Goal: Task Accomplishment & Management: Complete application form

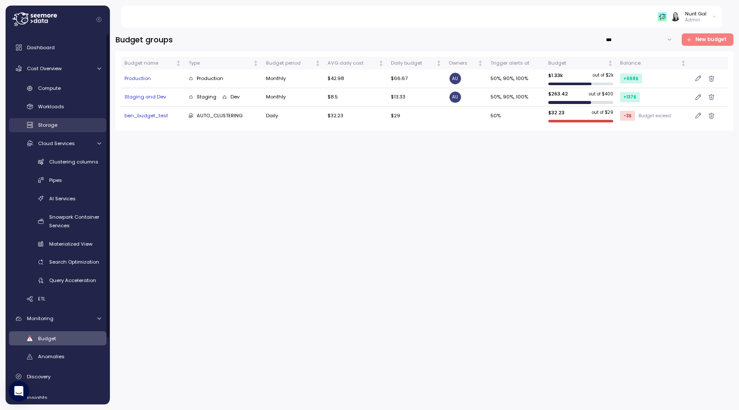
click at [65, 127] on div "Storage" at bounding box center [69, 125] width 63 height 9
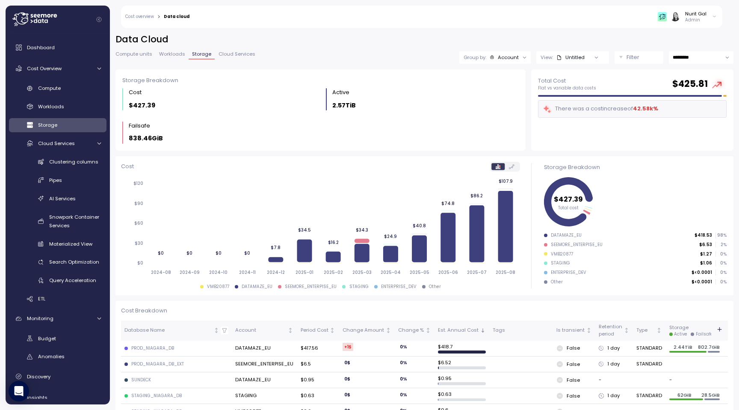
click at [617, 54] on button "Filter" at bounding box center [638, 57] width 49 height 12
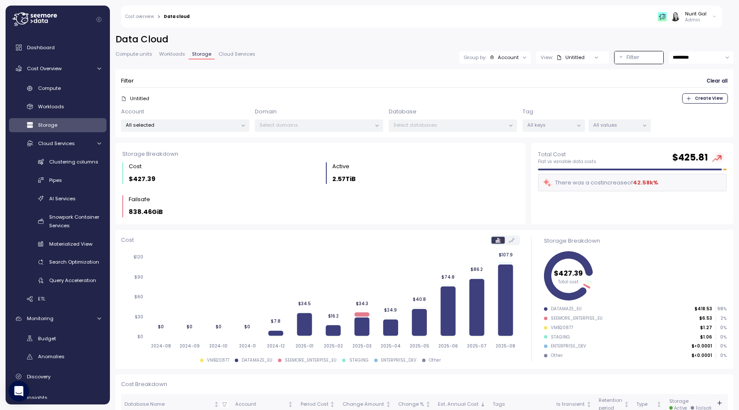
click at [417, 121] on div "Select databases" at bounding box center [453, 125] width 128 height 12
click at [417, 122] on p "Select databases" at bounding box center [449, 124] width 112 height 7
click at [539, 124] on p "All keys" at bounding box center [550, 124] width 46 height 7
click at [601, 124] on p "All values" at bounding box center [616, 124] width 46 height 7
click at [365, 124] on p "Select domains" at bounding box center [316, 124] width 112 height 7
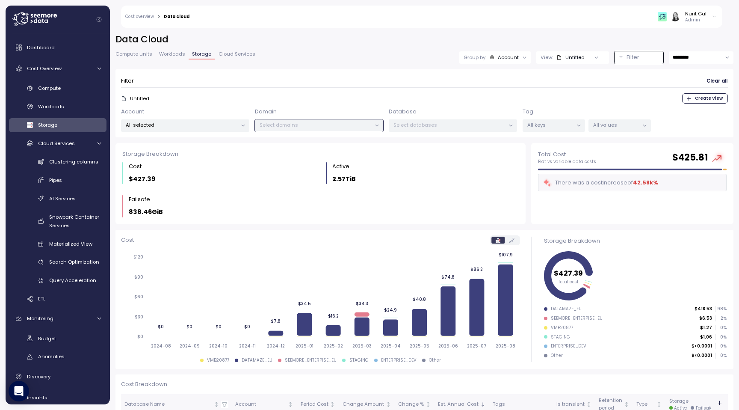
click at [202, 124] on p "All selected" at bounding box center [182, 124] width 112 height 7
click at [567, 127] on p "All keys" at bounding box center [550, 124] width 46 height 7
click at [595, 129] on div "All values" at bounding box center [619, 125] width 62 height 12
click at [64, 87] on div "Compute" at bounding box center [69, 88] width 63 height 9
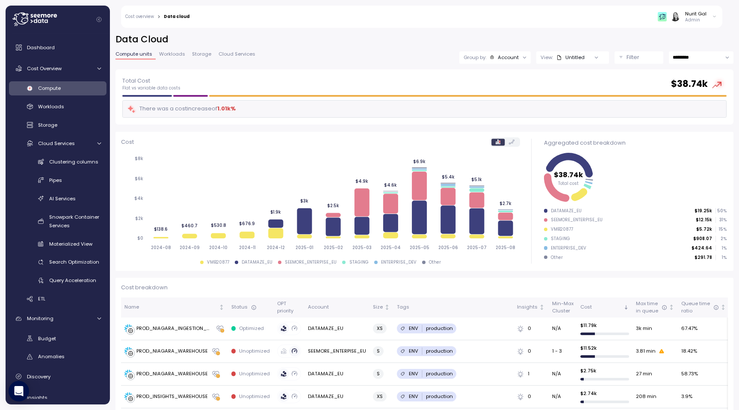
click at [618, 60] on button "Filter" at bounding box center [638, 57] width 49 height 12
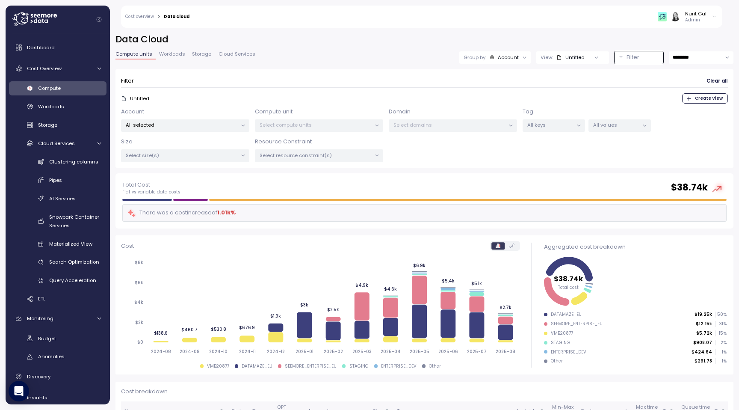
click at [315, 125] on p "Select compute units" at bounding box center [316, 124] width 112 height 7
click at [306, 156] on p "Select resource constraint(s)" at bounding box center [316, 155] width 112 height 7
click at [148, 156] on p "Select size(s)" at bounding box center [182, 155] width 112 height 7
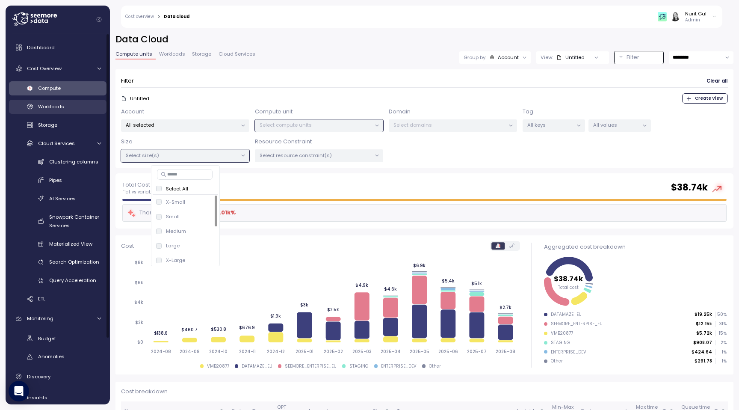
click at [55, 106] on span "Workloads" at bounding box center [51, 106] width 26 height 7
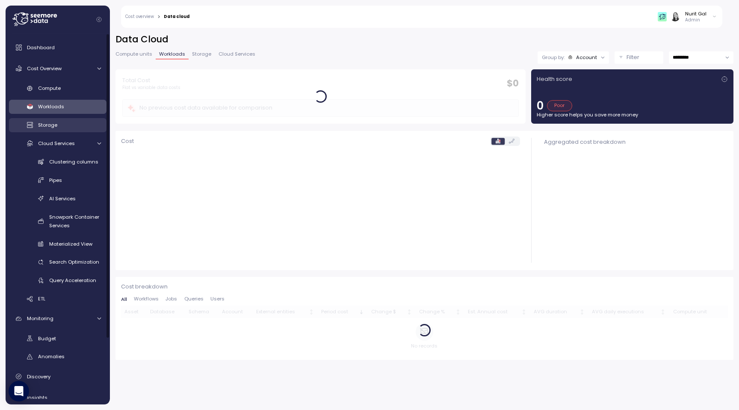
click at [55, 127] on span "Storage" at bounding box center [47, 124] width 19 height 7
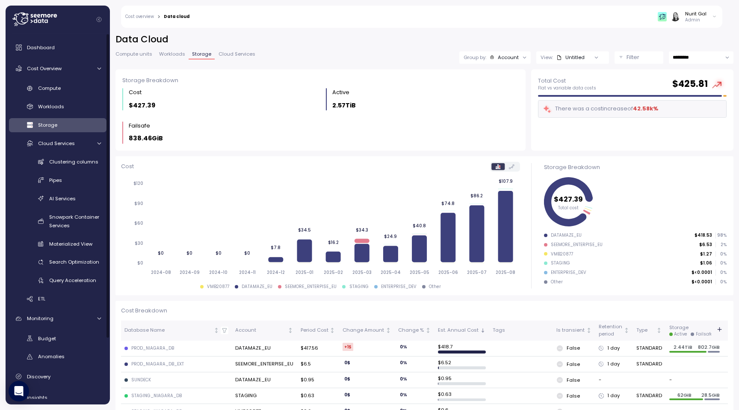
click at [626, 64] on div "Data Cloud Compute units Workloads Storage Cloud Services Group by: Account Vie…" at bounding box center [424, 51] width 618 height 36
click at [628, 59] on p "Filter" at bounding box center [632, 57] width 13 height 9
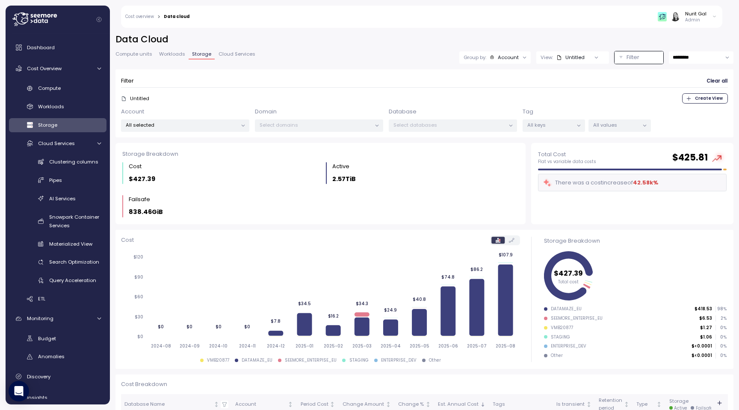
click at [460, 126] on p "Select databases" at bounding box center [449, 124] width 112 height 7
click at [55, 149] on link "Cloud Services" at bounding box center [57, 143] width 97 height 14
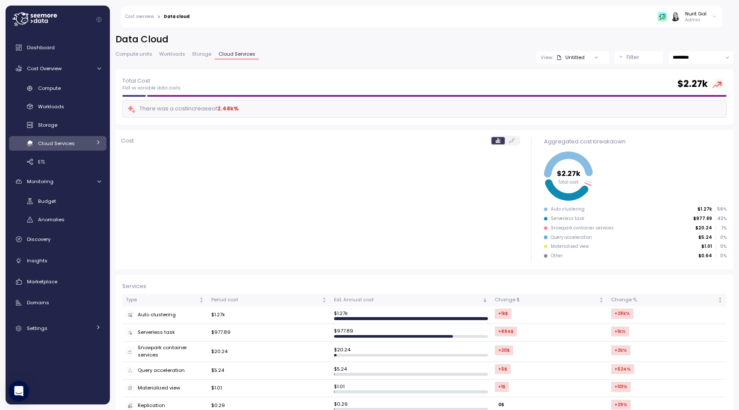
click at [53, 149] on link "Cloud Services" at bounding box center [57, 143] width 97 height 14
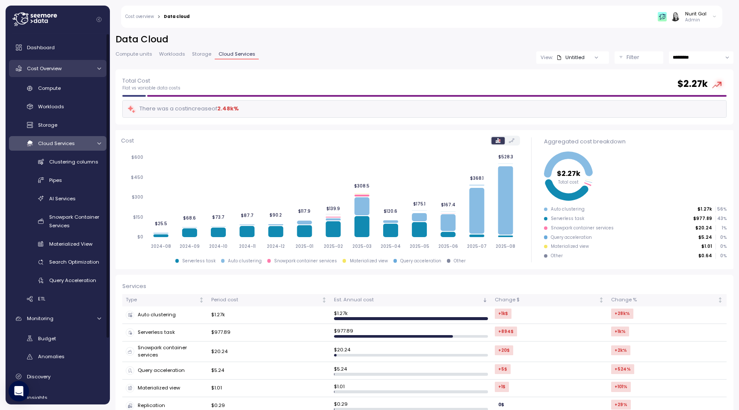
click at [52, 67] on span "Cost Overview" at bounding box center [44, 68] width 35 height 7
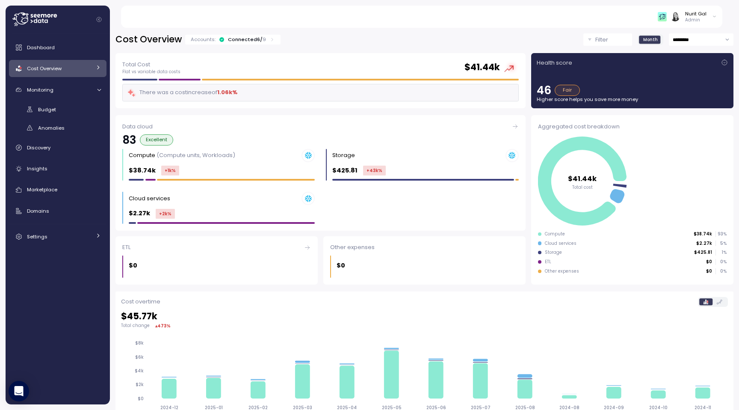
click at [607, 41] on p "Filter" at bounding box center [601, 39] width 13 height 9
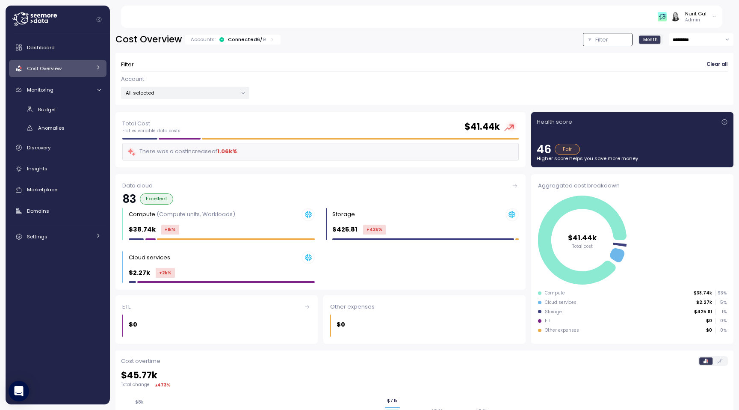
click at [53, 81] on div "Dashboard Cost Overview Compute Workloads Storage Cloud Services Clustering col…" at bounding box center [57, 142] width 97 height 206
click at [53, 90] on span "Monitoring" at bounding box center [40, 89] width 27 height 7
click at [48, 109] on span "Discovery" at bounding box center [39, 110] width 24 height 7
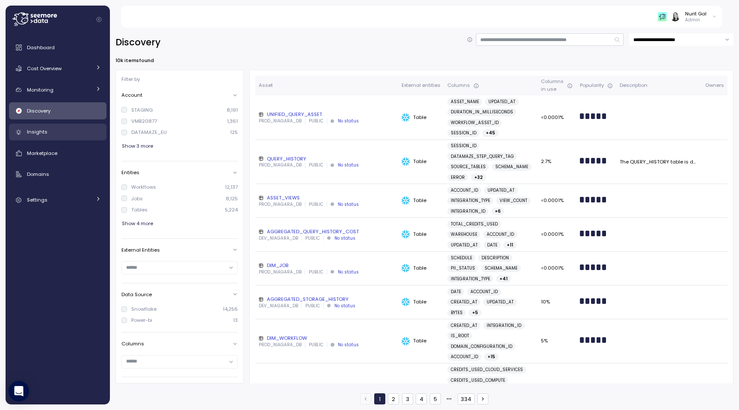
click at [41, 137] on link "Insights" at bounding box center [57, 132] width 97 height 17
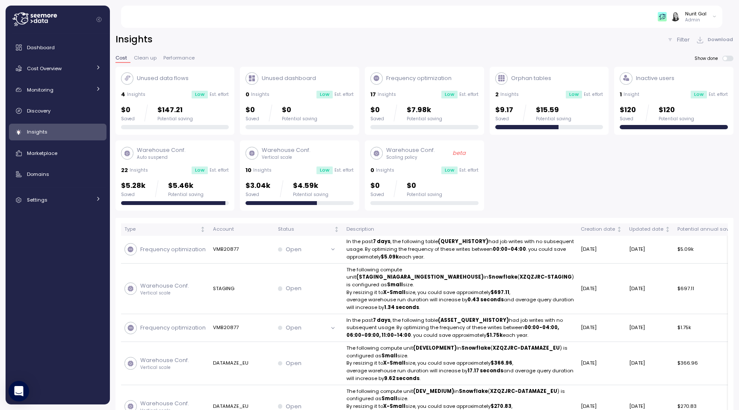
click at [683, 41] on p "Filter" at bounding box center [683, 39] width 13 height 9
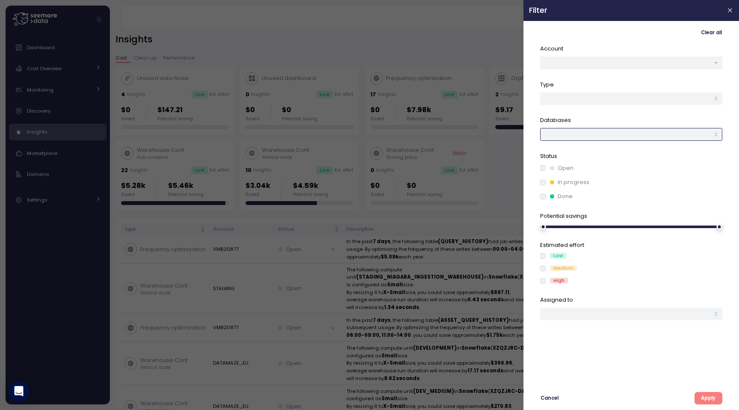
click at [600, 137] on div at bounding box center [631, 134] width 182 height 12
click at [581, 156] on div "AIRFLOW_TRANSFORMATIONS" at bounding box center [631, 152] width 178 height 12
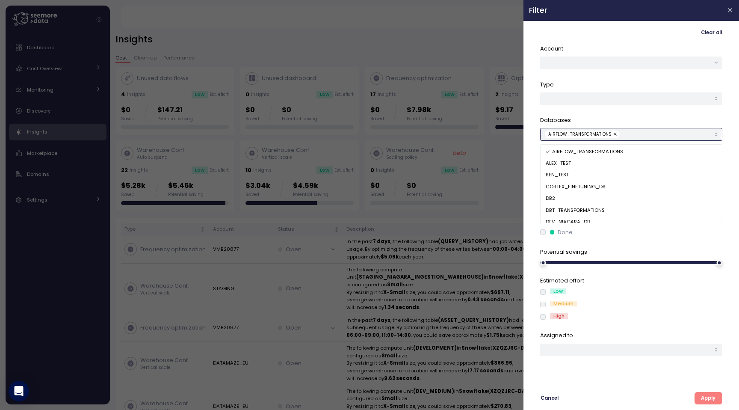
click at [570, 174] on div "BEN_TEST" at bounding box center [631, 175] width 178 height 12
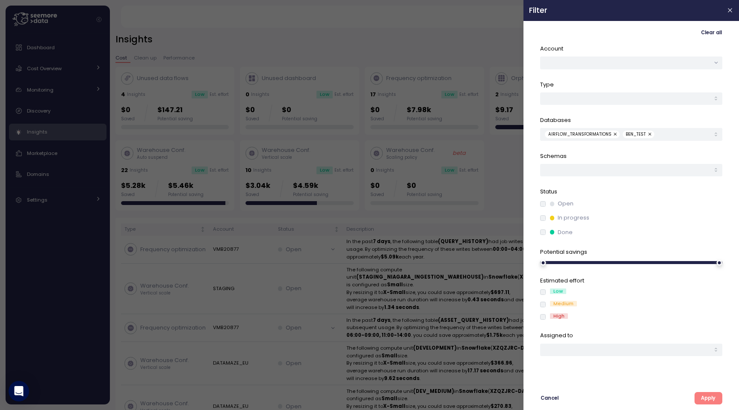
click at [526, 204] on div "Clear all Account Type Databases AIRFLOW_TRANSFORMATIONS BEN_TEST Schemas Statu…" at bounding box center [630, 215] width 215 height 389
click at [630, 132] on span "BEN_TEST" at bounding box center [636, 134] width 20 height 8
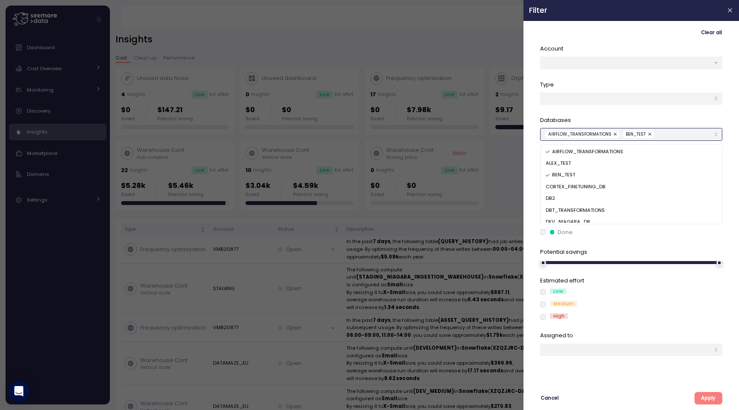
click at [570, 205] on div "DBT_TRANSFORMATIONS" at bounding box center [631, 210] width 178 height 12
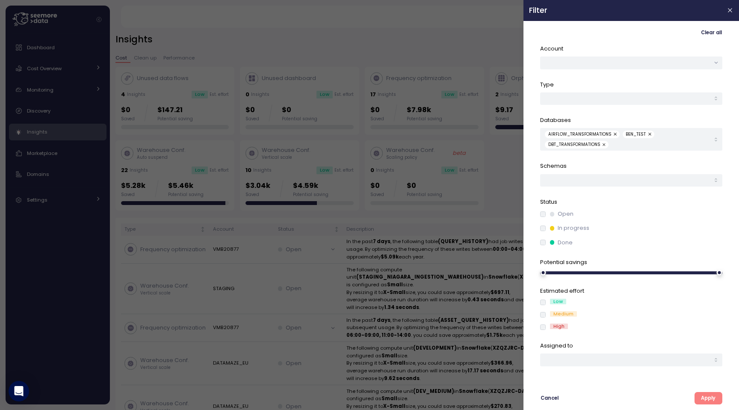
click at [523, 180] on div at bounding box center [369, 205] width 739 height 410
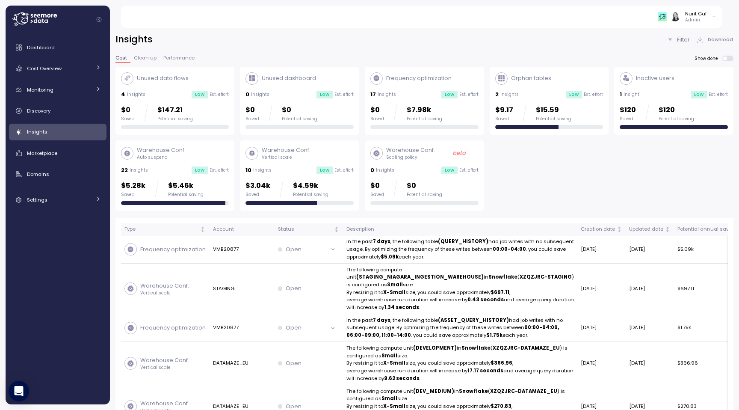
click at [69, 56] on div "Dashboard Cost Overview Compute Workloads Storage Cloud Services Clustering col…" at bounding box center [57, 123] width 97 height 169
click at [66, 70] on div "Cost Overview" at bounding box center [59, 68] width 64 height 9
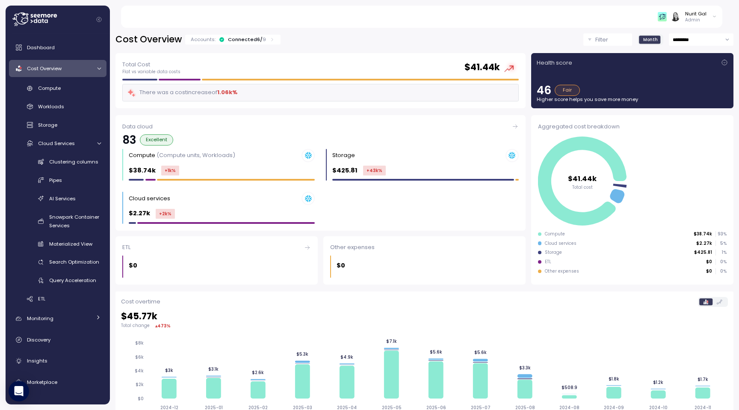
click at [698, 44] on input "*********" at bounding box center [701, 39] width 65 height 12
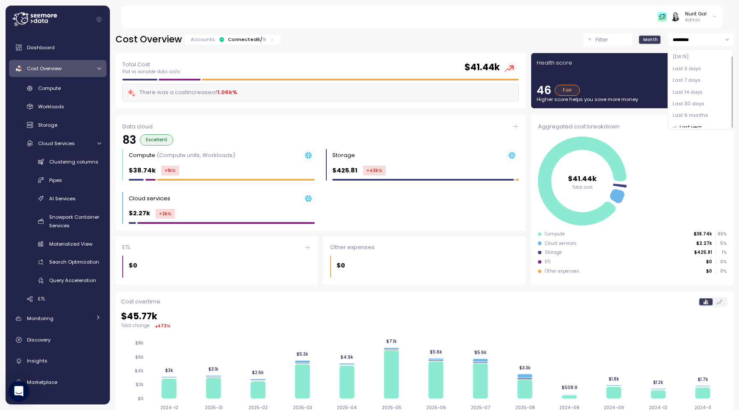
scroll to position [5, 0]
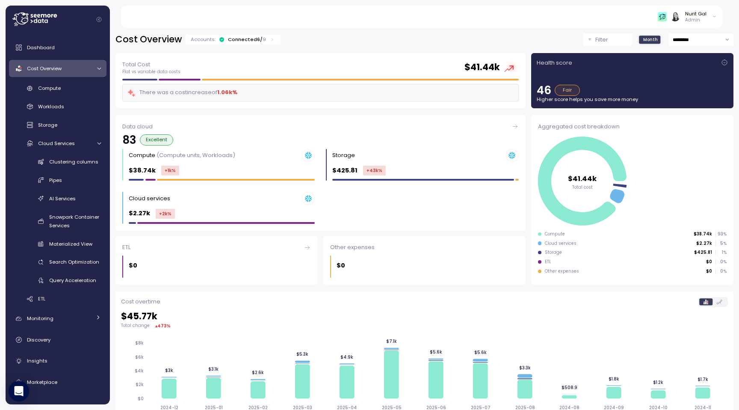
click at [609, 38] on div "Filter" at bounding box center [611, 39] width 32 height 9
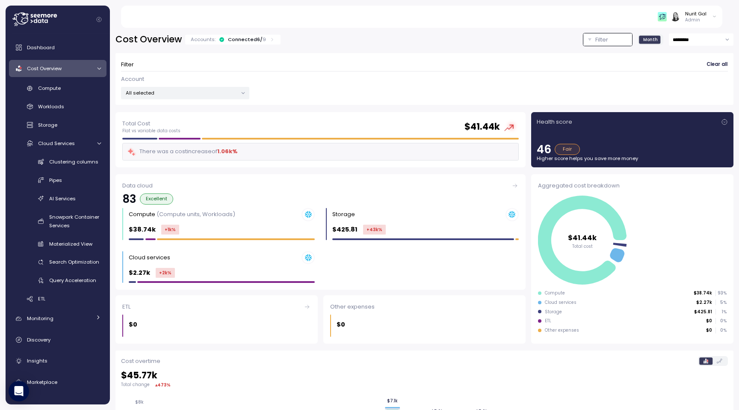
click at [212, 99] on div "All selected" at bounding box center [185, 93] width 128 height 12
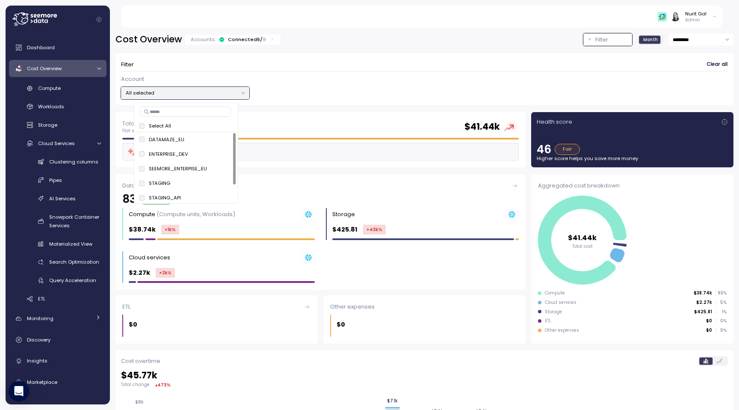
click at [212, 98] on div "All selected" at bounding box center [185, 93] width 128 height 12
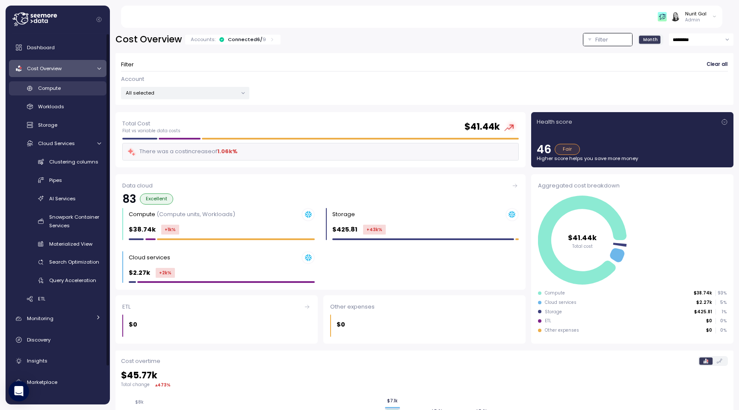
click at [67, 91] on div "Compute" at bounding box center [69, 88] width 63 height 9
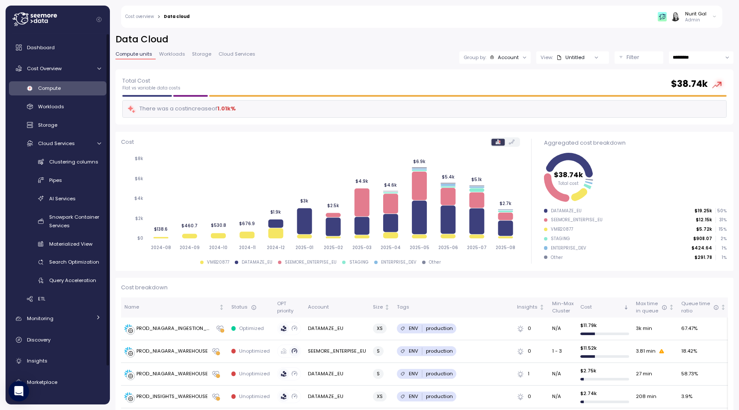
click at [659, 60] on button "Filter" at bounding box center [638, 57] width 49 height 12
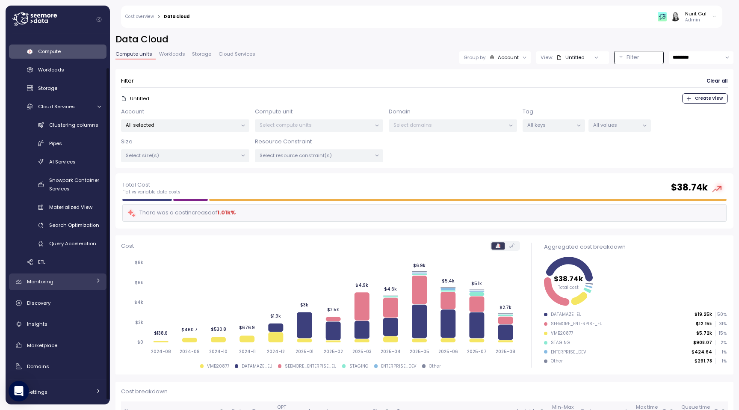
scroll to position [42, 0]
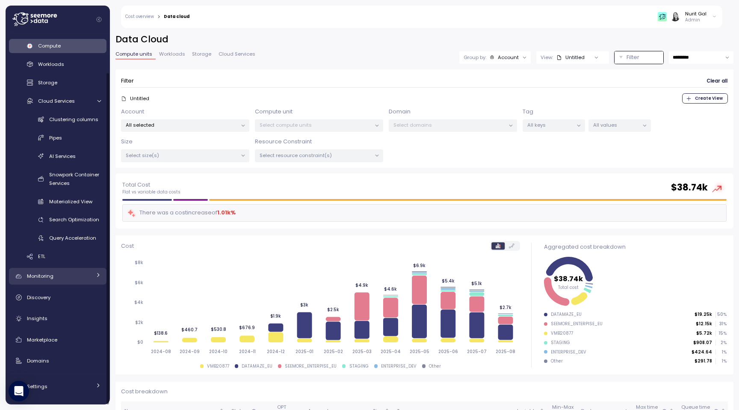
click at [61, 278] on div "Monitoring" at bounding box center [59, 275] width 64 height 9
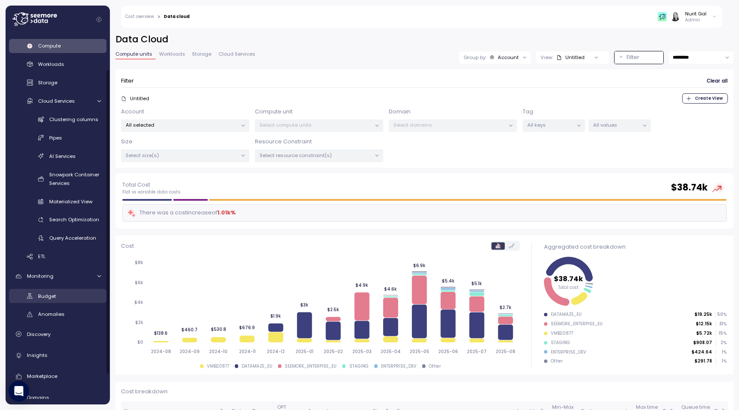
click at [48, 296] on span "Budget" at bounding box center [47, 295] width 18 height 7
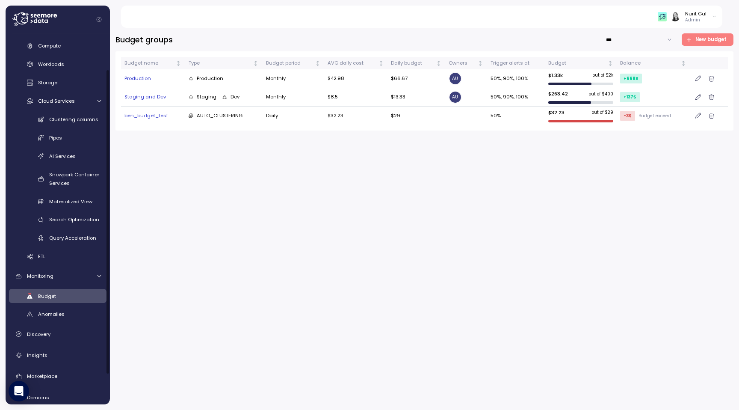
click at [700, 44] on span "New budget" at bounding box center [710, 40] width 31 height 12
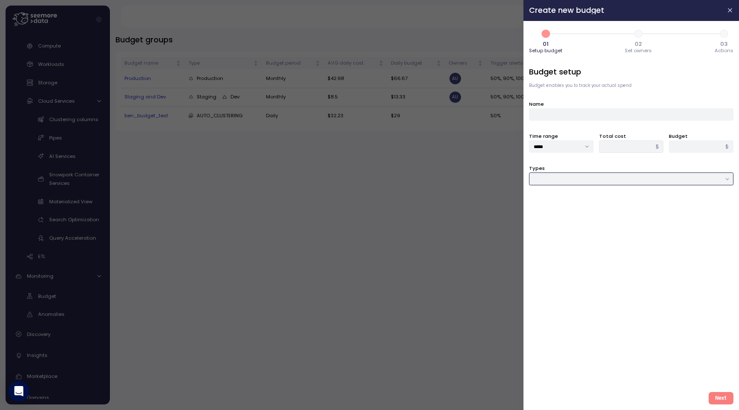
click at [608, 183] on input "Types" at bounding box center [631, 178] width 204 height 12
click at [597, 197] on span "Compute unit & Database" at bounding box center [566, 196] width 65 height 8
click at [578, 206] on div at bounding box center [631, 211] width 204 height 12
click at [535, 229] on icon at bounding box center [538, 229] width 6 height 6
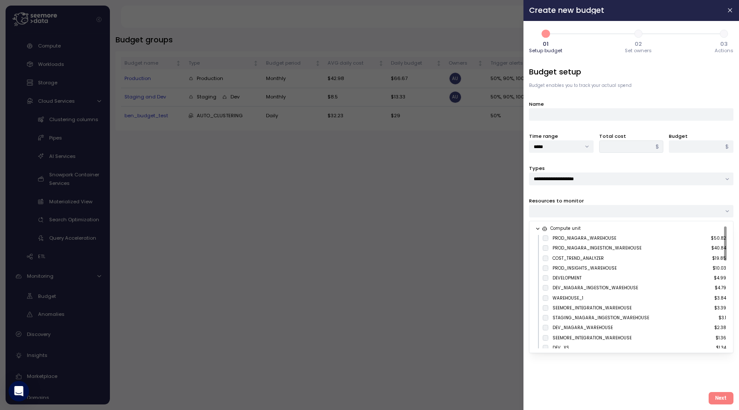
click at [617, 210] on div at bounding box center [631, 211] width 204 height 12
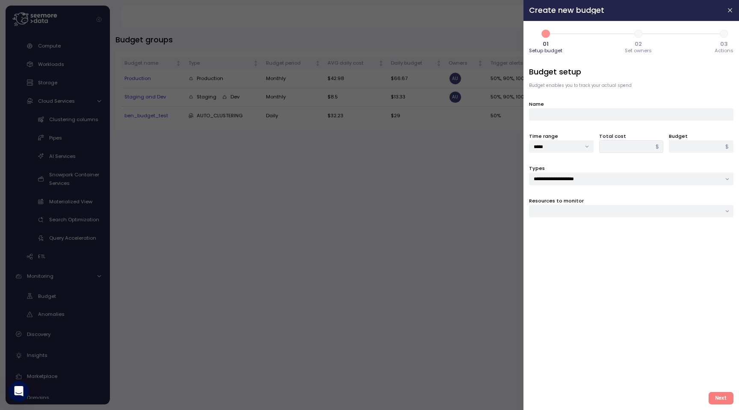
click at [577, 213] on div at bounding box center [631, 211] width 204 height 12
click at [557, 176] on input "**********" at bounding box center [631, 178] width 204 height 12
click at [545, 245] on span "Cloud service" at bounding box center [551, 243] width 34 height 8
type input "**********"
click at [545, 211] on div at bounding box center [631, 211] width 204 height 12
